Goal: Navigation & Orientation: Go to known website

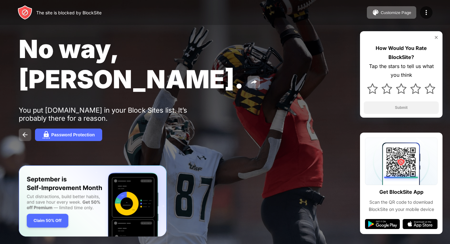
click at [25, 138] on button at bounding box center [25, 135] width 12 height 12
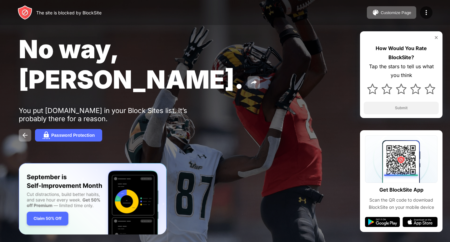
click at [266, 88] on div "No way, [PERSON_NAME]. You put [DOMAIN_NAME] in your Block Sites list. It’s pro…" at bounding box center [225, 87] width 450 height 175
click at [271, 90] on div "No way, [PERSON_NAME]. You put [DOMAIN_NAME] in your Block Sites list. It’s pro…" at bounding box center [225, 87] width 450 height 175
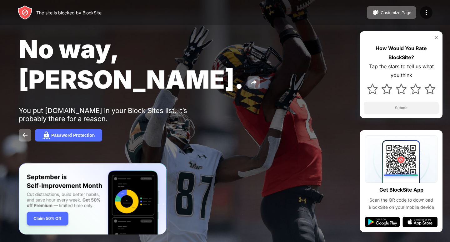
click at [271, 90] on div "No way, [PERSON_NAME]. You put [DOMAIN_NAME] in your Block Sites list. It’s pro…" at bounding box center [225, 87] width 450 height 175
